Goal: Find specific page/section: Locate item on page

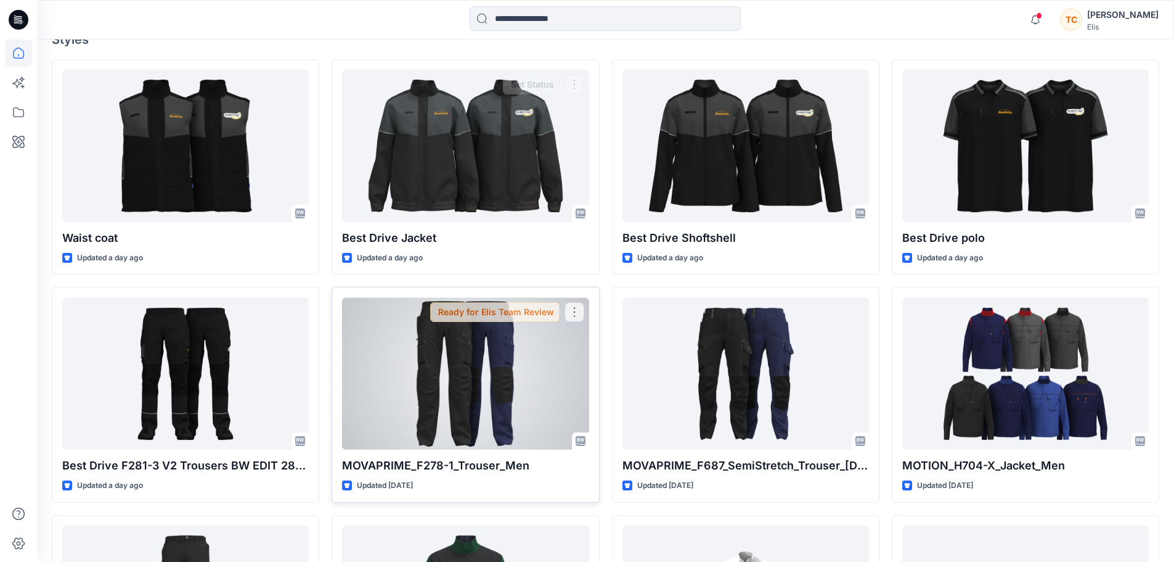
scroll to position [370, 0]
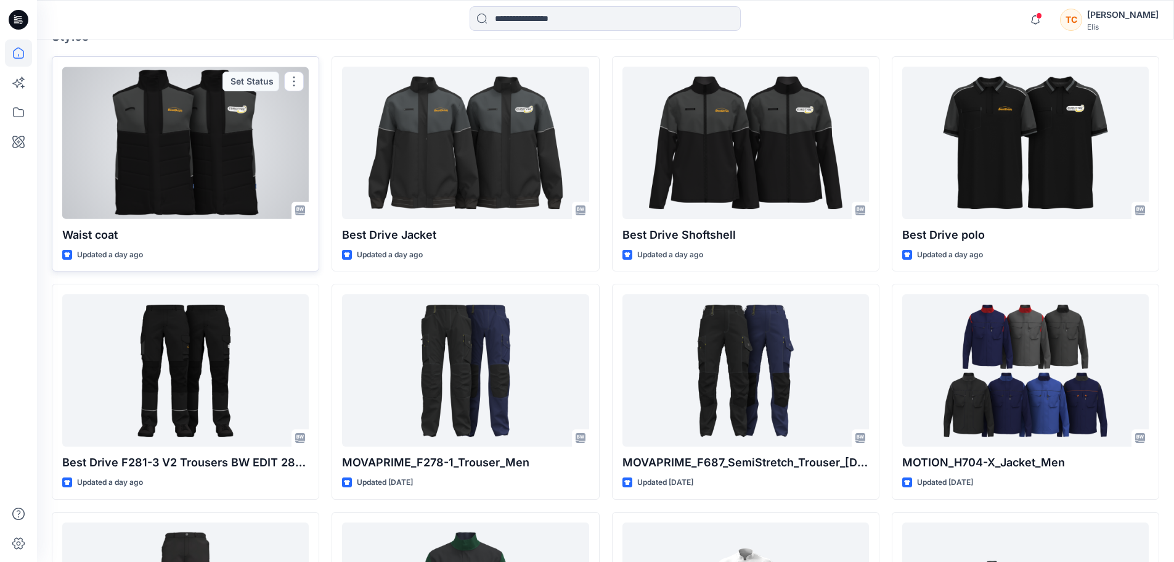
click at [257, 138] on div at bounding box center [185, 143] width 247 height 152
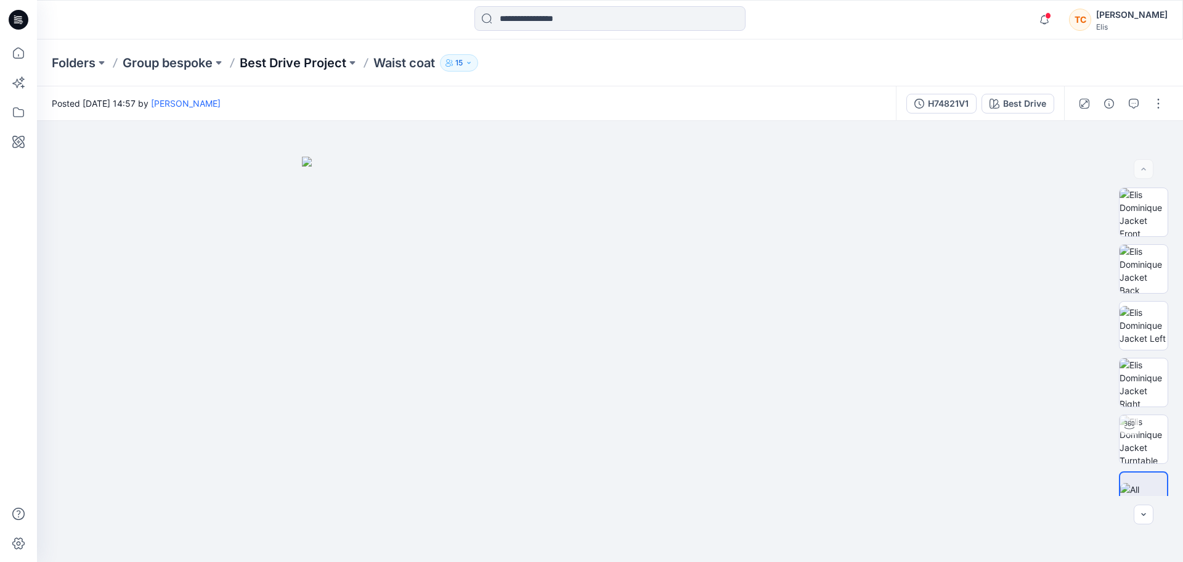
drag, startPoint x: 295, startPoint y: 78, endPoint x: 296, endPoint y: 68, distance: 9.9
click at [295, 78] on div "Folders Group bespoke Best Drive Project Waist coat 15" at bounding box center [610, 62] width 1146 height 47
click at [296, 68] on p "Best Drive Project" at bounding box center [293, 62] width 107 height 17
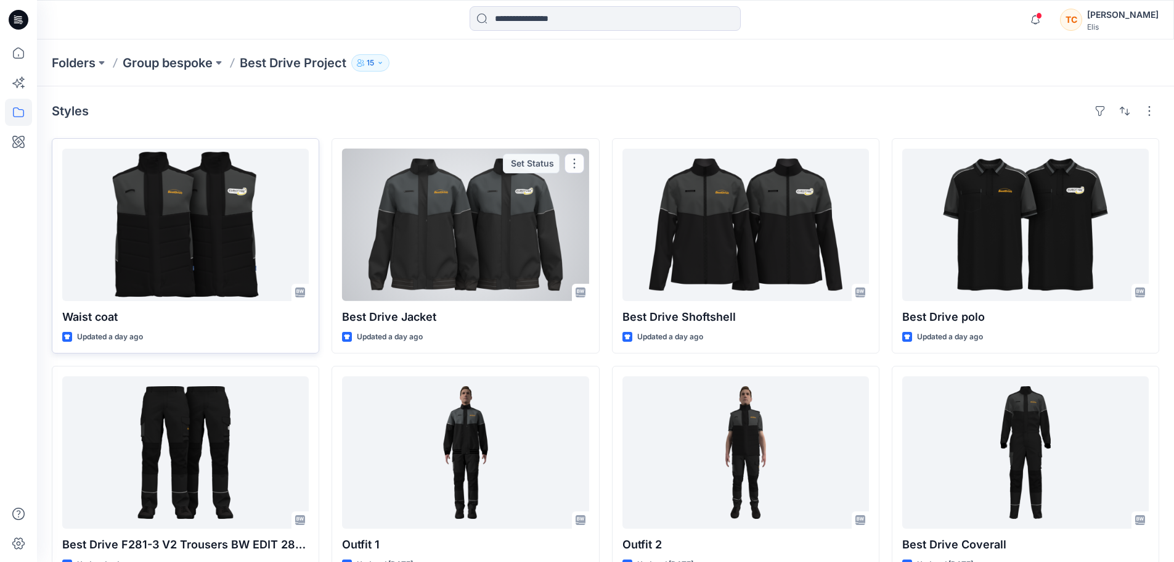
click at [187, 217] on div at bounding box center [185, 225] width 247 height 152
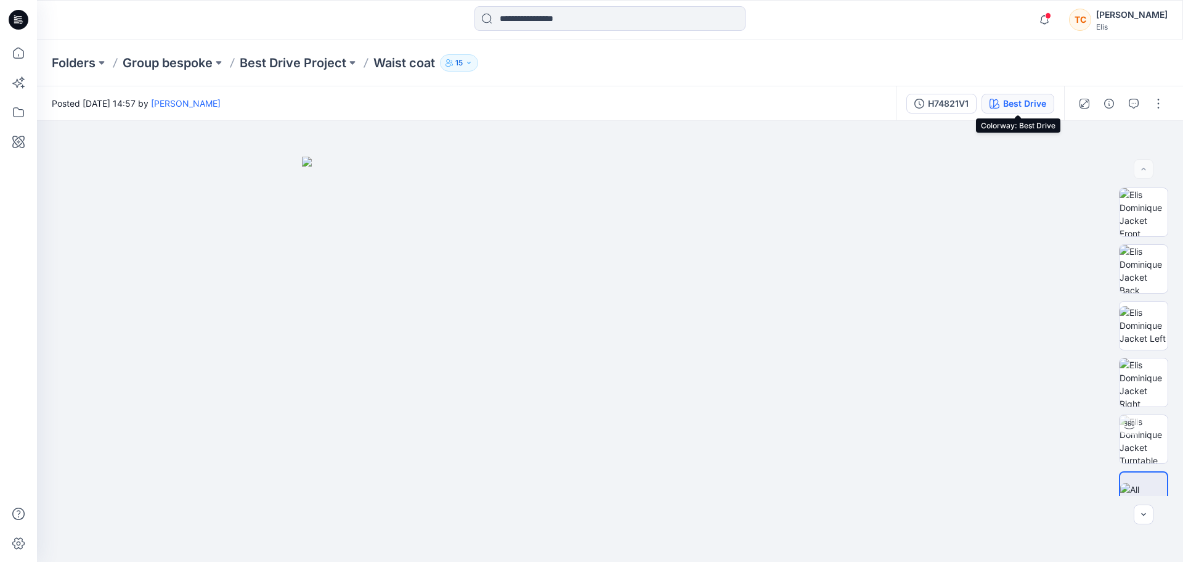
click at [1010, 102] on div "Best Drive" at bounding box center [1024, 104] width 43 height 14
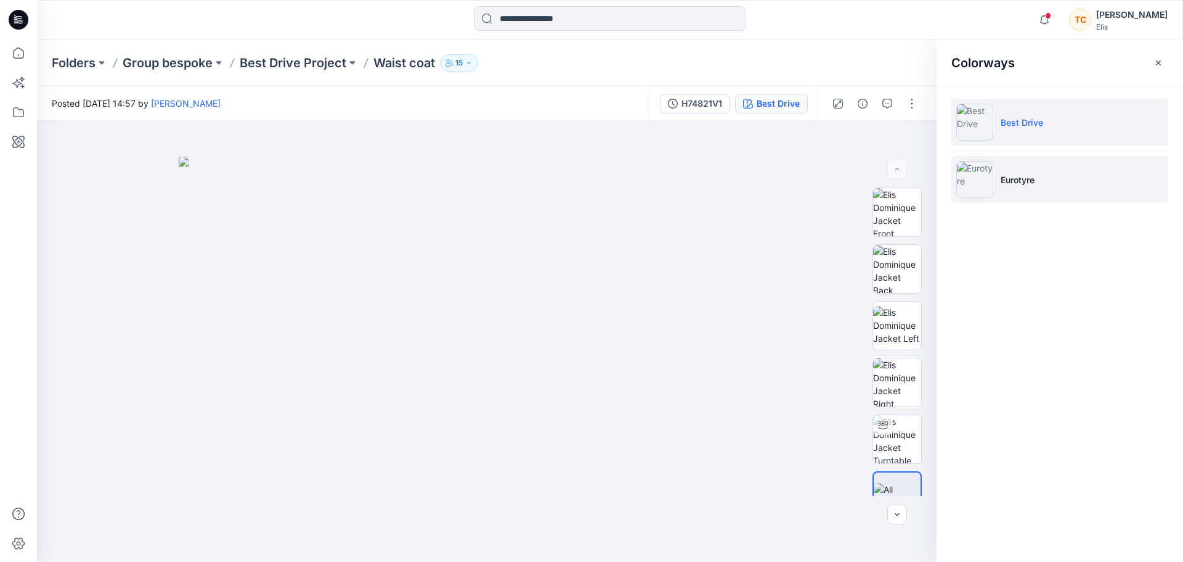
click at [1031, 182] on p "Eurotyre" at bounding box center [1018, 179] width 34 height 13
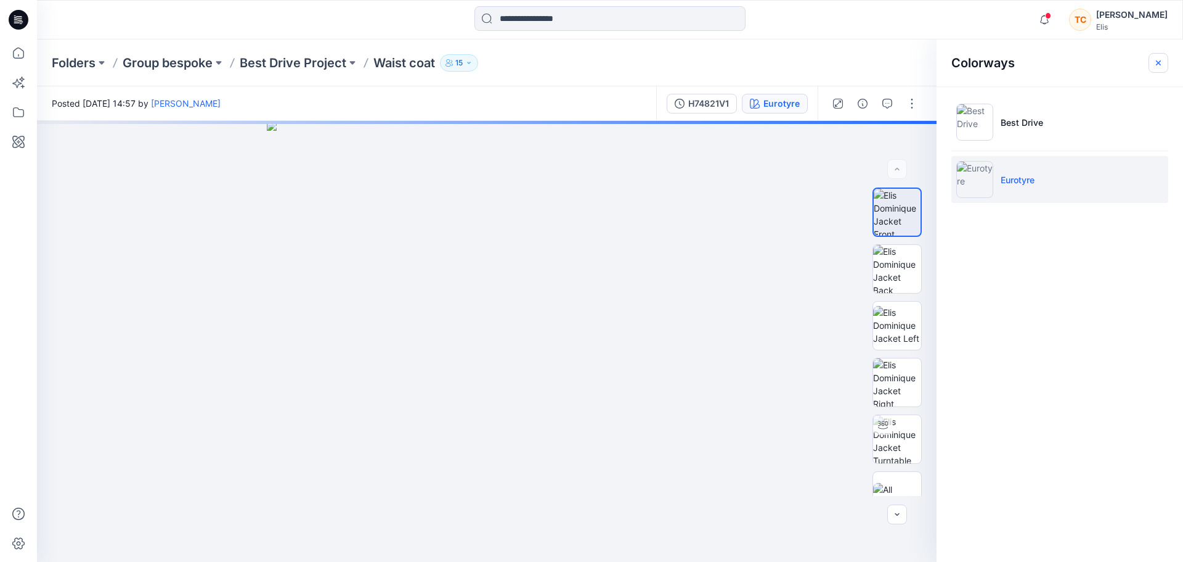
click at [1161, 66] on icon "button" at bounding box center [1159, 63] width 10 height 10
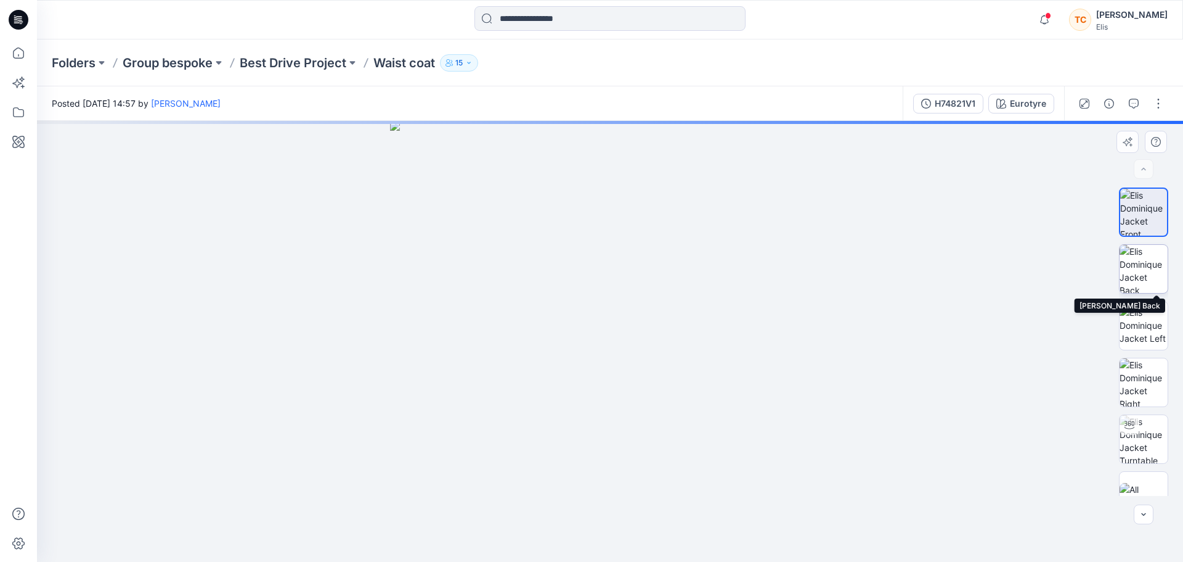
click at [1148, 261] on img at bounding box center [1144, 269] width 48 height 48
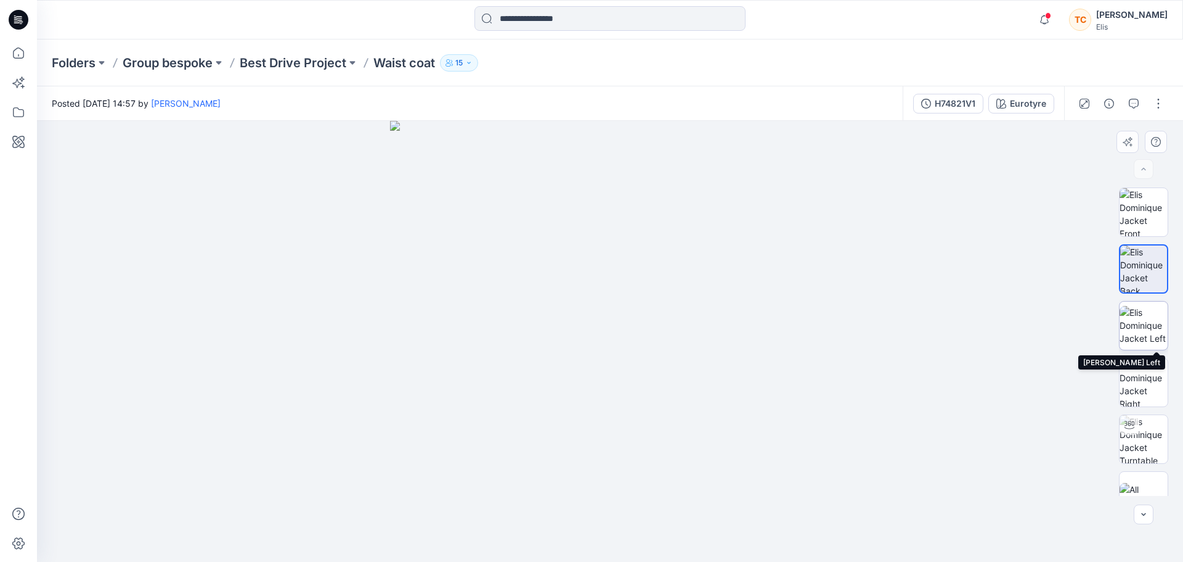
click at [1141, 321] on img at bounding box center [1144, 325] width 48 height 39
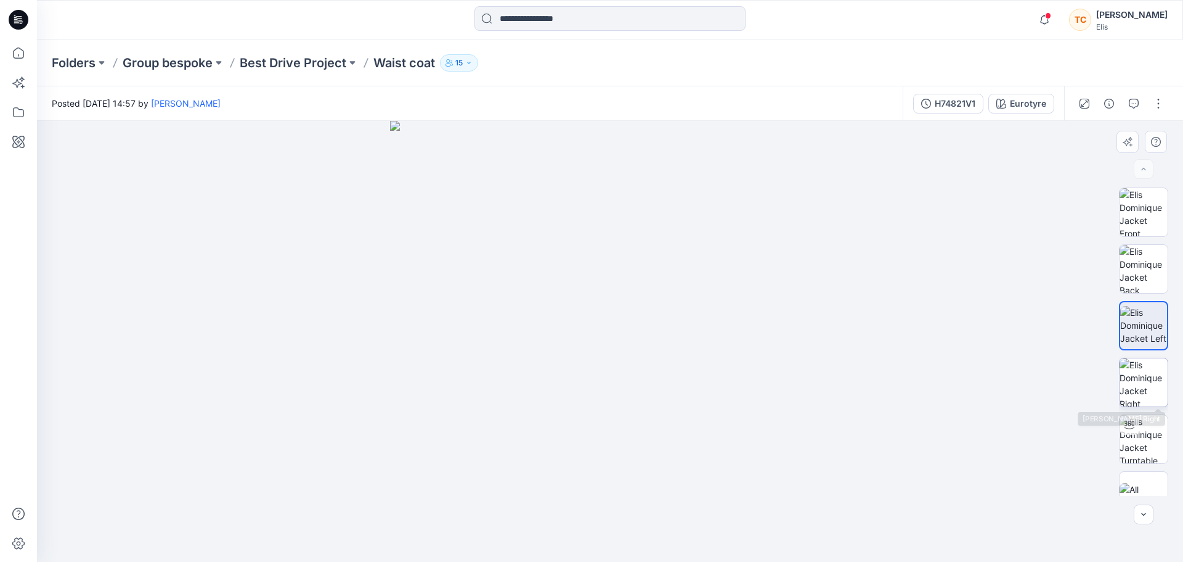
click at [1140, 370] on img at bounding box center [1144, 382] width 48 height 48
click at [1139, 434] on img at bounding box center [1144, 439] width 48 height 48
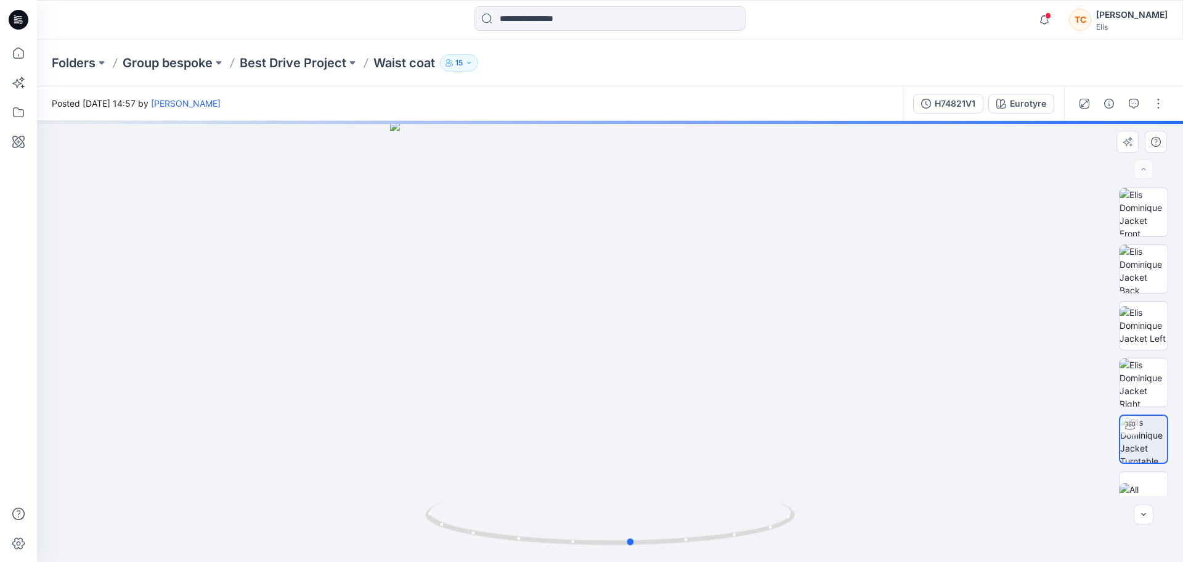
drag, startPoint x: 658, startPoint y: 350, endPoint x: 701, endPoint y: 406, distance: 70.3
click at [701, 406] on div at bounding box center [610, 341] width 1146 height 441
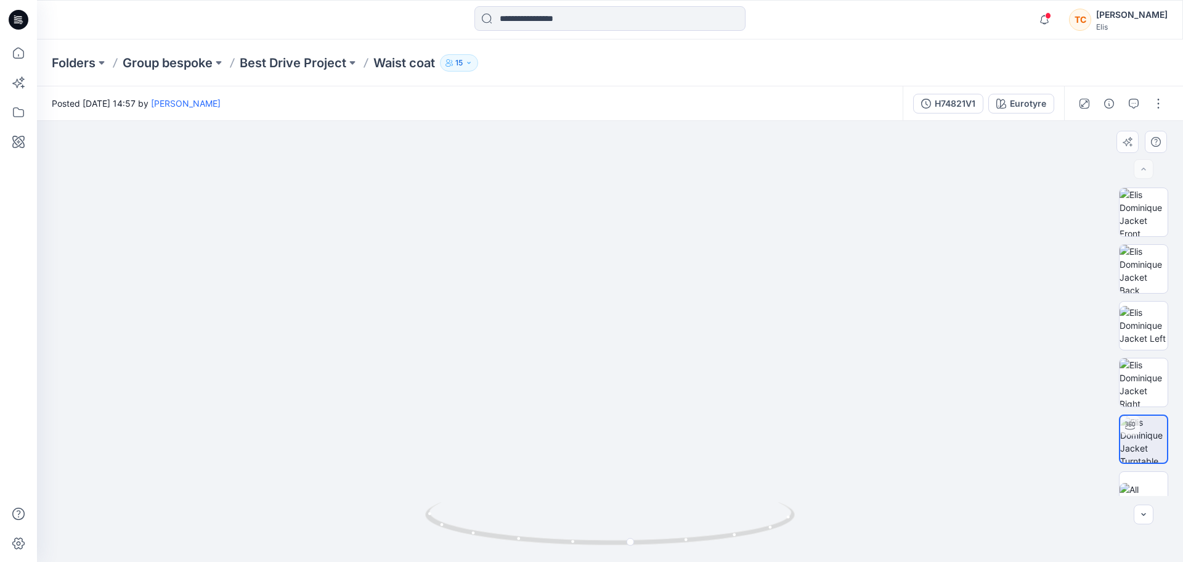
drag, startPoint x: 744, startPoint y: 221, endPoint x: 699, endPoint y: 340, distance: 127.8
click at [699, 340] on img at bounding box center [581, 123] width 1463 height 878
drag, startPoint x: 806, startPoint y: 322, endPoint x: 800, endPoint y: 323, distance: 6.3
click at [801, 323] on img at bounding box center [565, 145] width 1463 height 832
drag, startPoint x: 815, startPoint y: 440, endPoint x: 693, endPoint y: 419, distance: 124.5
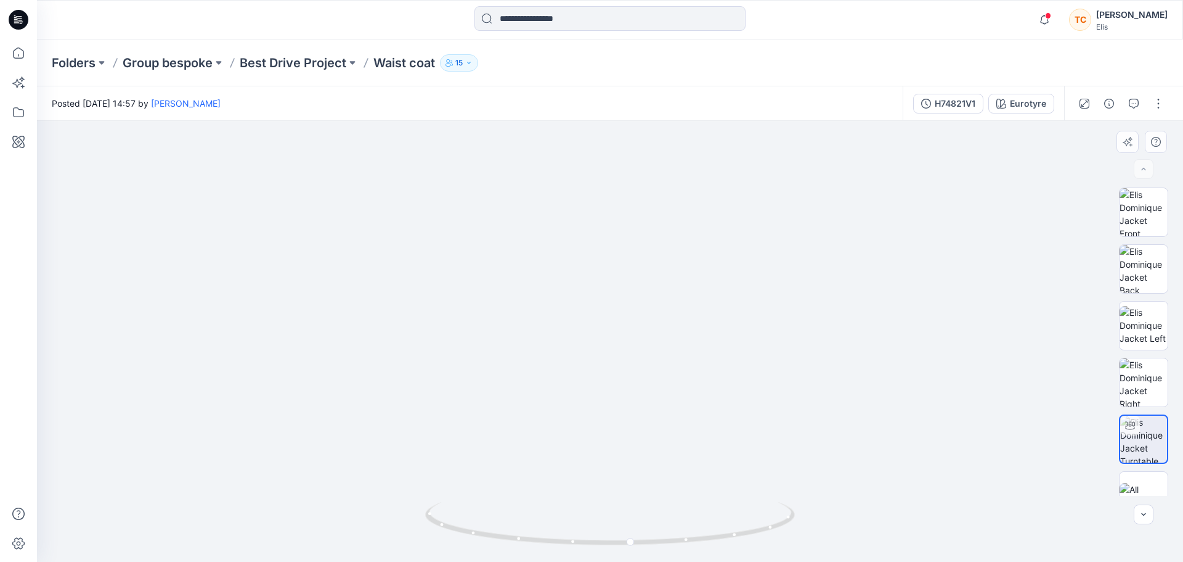
click at [691, 403] on img at bounding box center [470, 142] width 1463 height 838
drag, startPoint x: 685, startPoint y: 541, endPoint x: 390, endPoint y: 503, distance: 298.2
click at [390, 503] on div at bounding box center [610, 341] width 1146 height 441
drag, startPoint x: 409, startPoint y: 223, endPoint x: 407, endPoint y: 378, distance: 154.7
click at [407, 378] on img at bounding box center [515, 204] width 1463 height 715
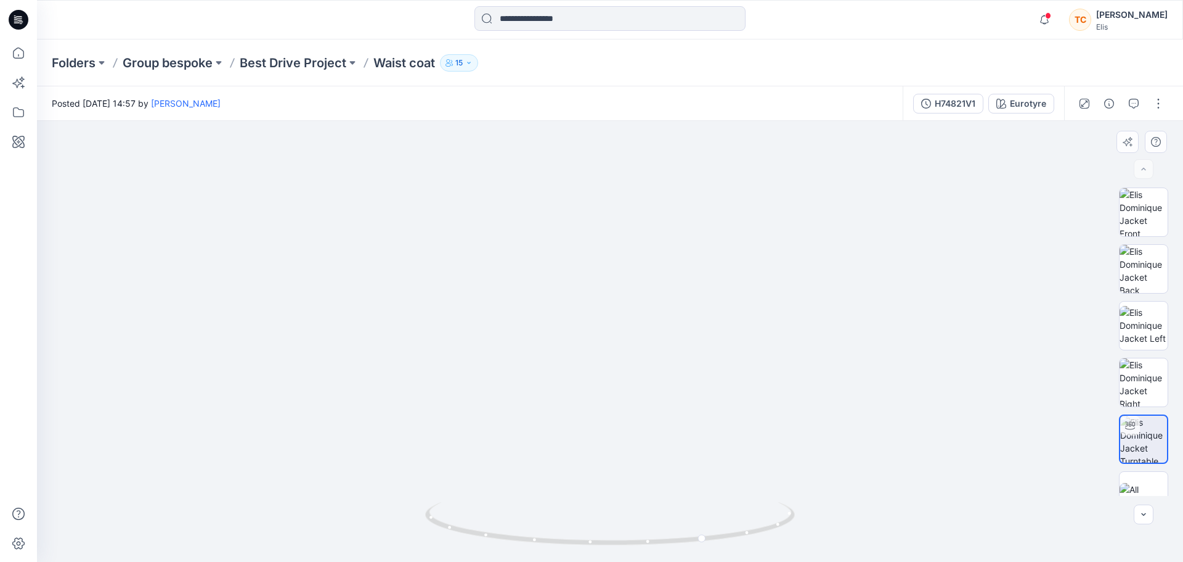
drag, startPoint x: 499, startPoint y: 234, endPoint x: 491, endPoint y: 330, distance: 95.9
click at [491, 330] on img at bounding box center [507, 253] width 1463 height 618
drag, startPoint x: 705, startPoint y: 536, endPoint x: 635, endPoint y: 543, distance: 70.0
click at [635, 543] on circle at bounding box center [635, 540] width 7 height 7
drag, startPoint x: 517, startPoint y: 414, endPoint x: 534, endPoint y: 487, distance: 74.9
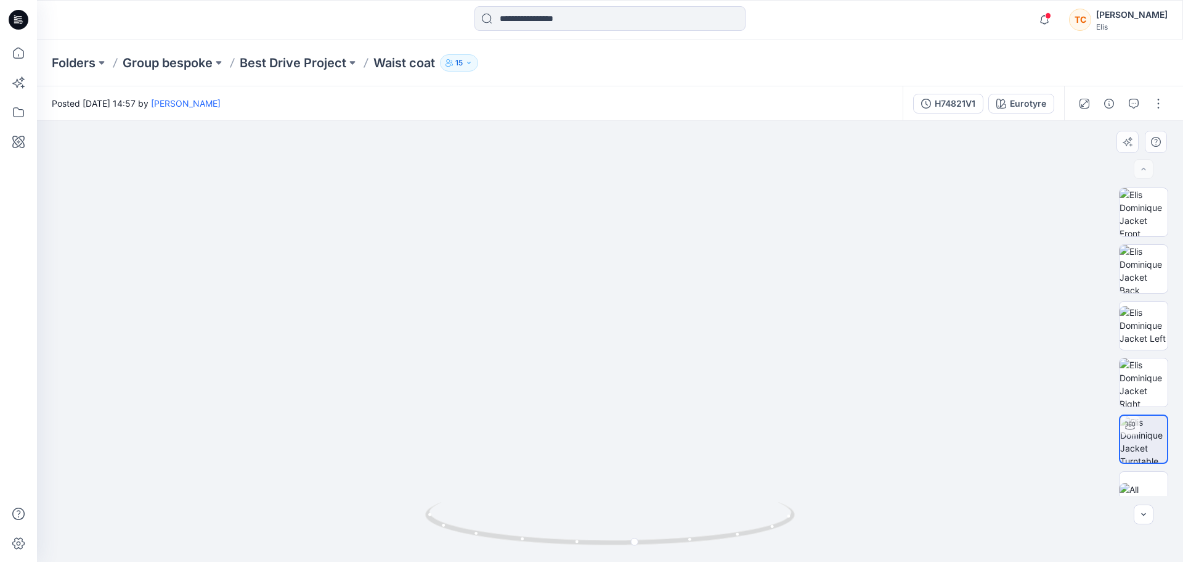
click at [526, 488] on img at bounding box center [529, 341] width 1463 height 441
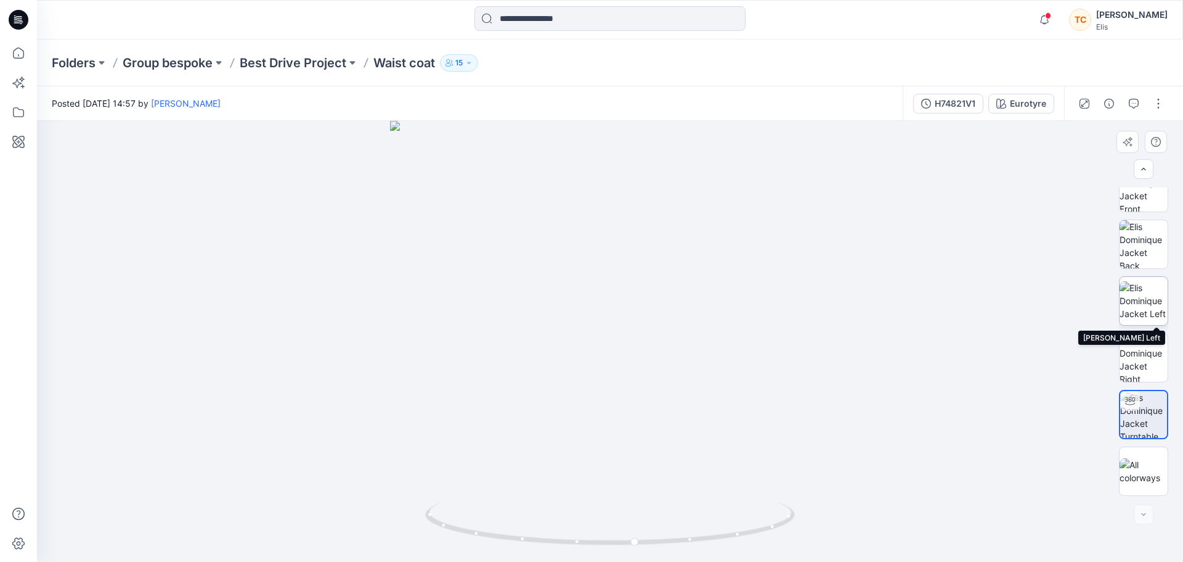
click at [1142, 298] on img at bounding box center [1144, 300] width 48 height 39
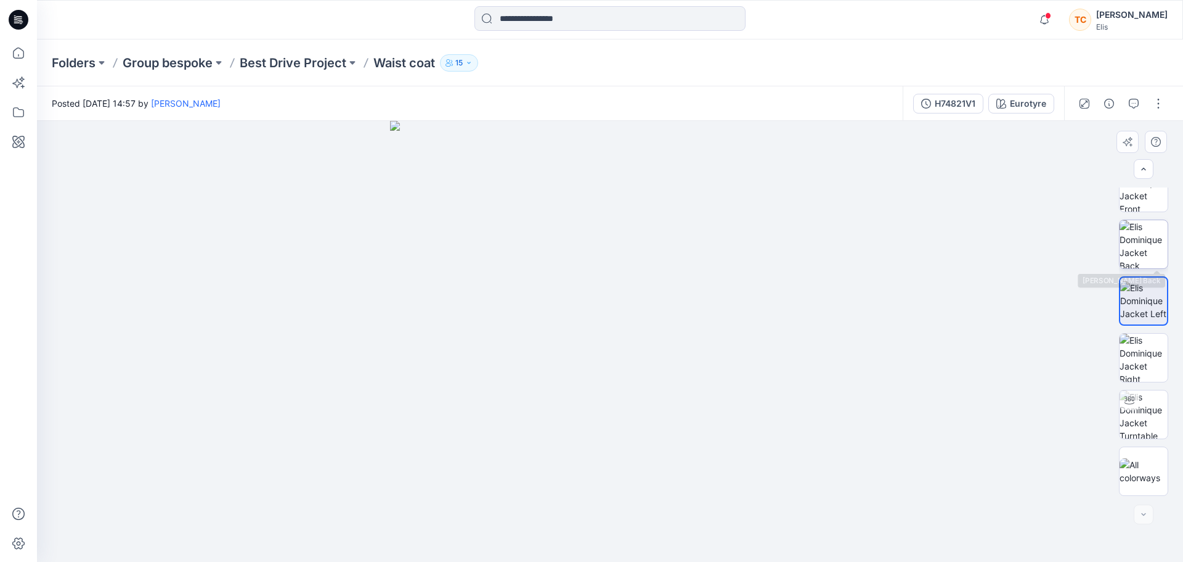
click at [1138, 264] on img at bounding box center [1144, 244] width 48 height 48
